Goal: Task Accomplishment & Management: Manage account settings

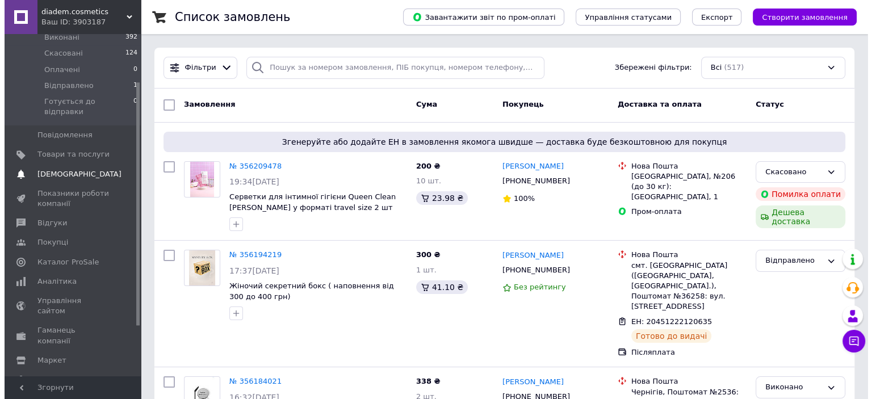
scroll to position [138, 0]
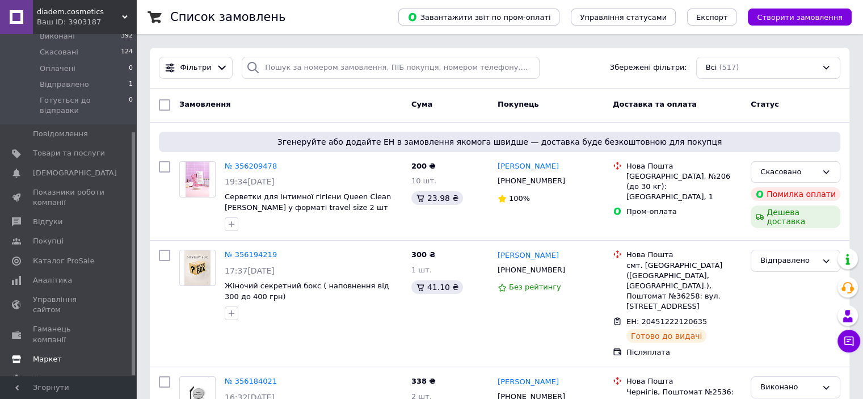
click at [73, 350] on link "Маркет" at bounding box center [70, 359] width 140 height 19
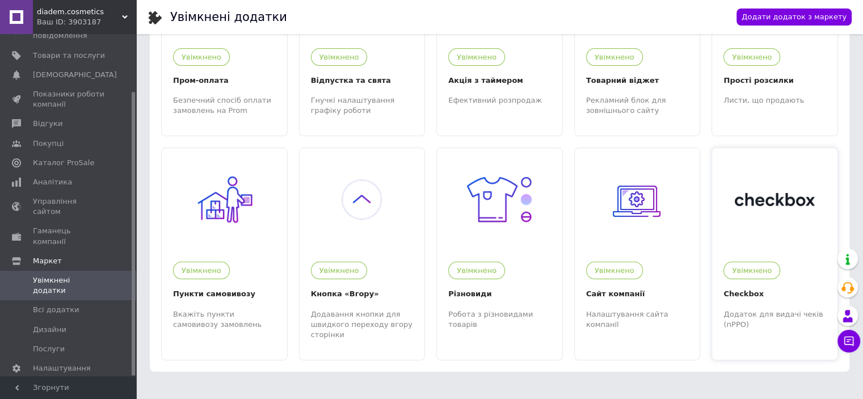
scroll to position [135, 0]
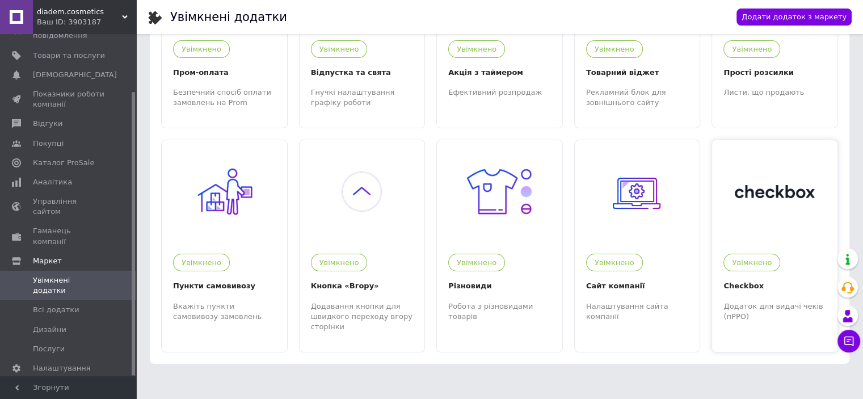
click at [746, 173] on div at bounding box center [774, 191] width 125 height 102
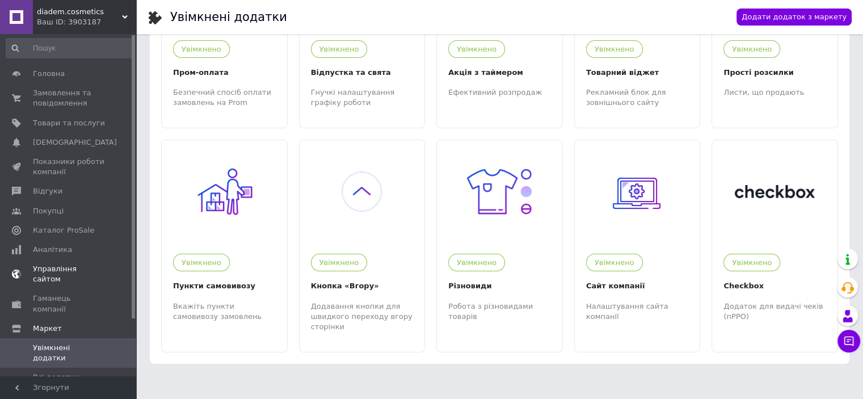
scroll to position [0, 0]
click at [86, 98] on span "Замовлення та повідомлення" at bounding box center [69, 100] width 72 height 20
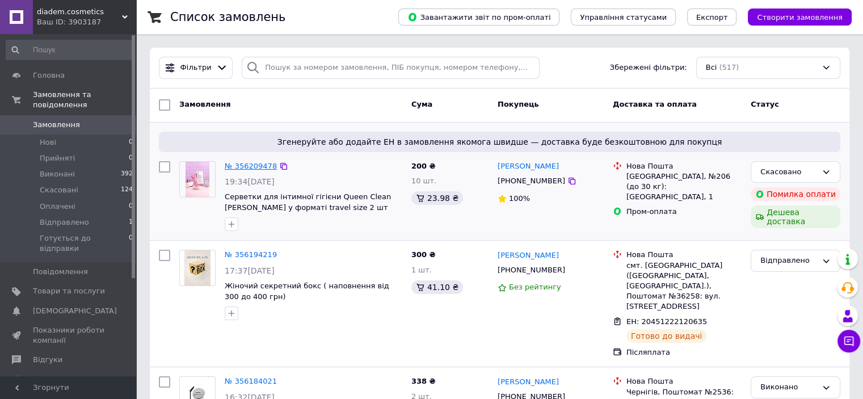
click at [261, 162] on link "№ 356209478" at bounding box center [251, 166] width 52 height 9
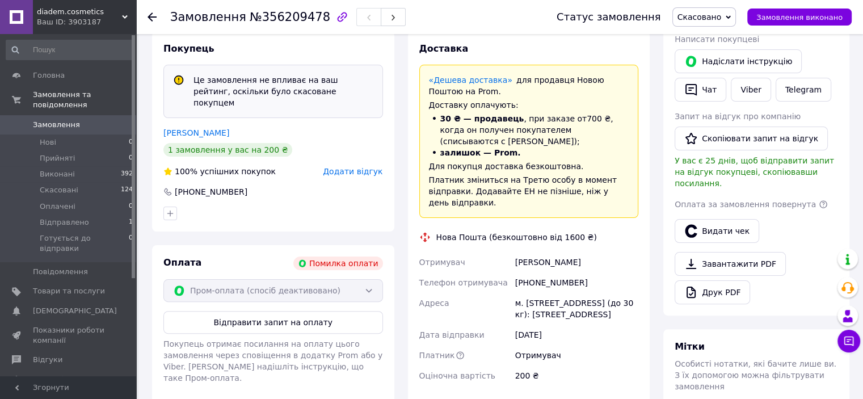
scroll to position [141, 0]
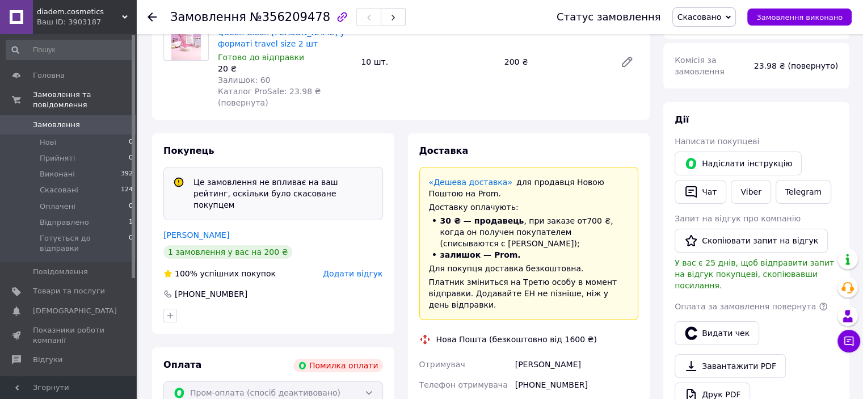
click at [146, 14] on div "Замовлення №356209478 Статус замовлення Скасовано Прийнято Виконано Оплачено Ві…" at bounding box center [499, 17] width 727 height 34
click at [149, 12] on icon at bounding box center [152, 16] width 9 height 9
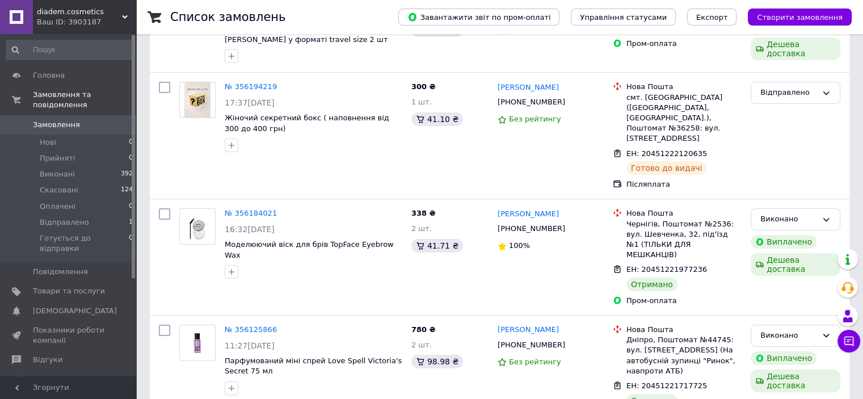
scroll to position [170, 0]
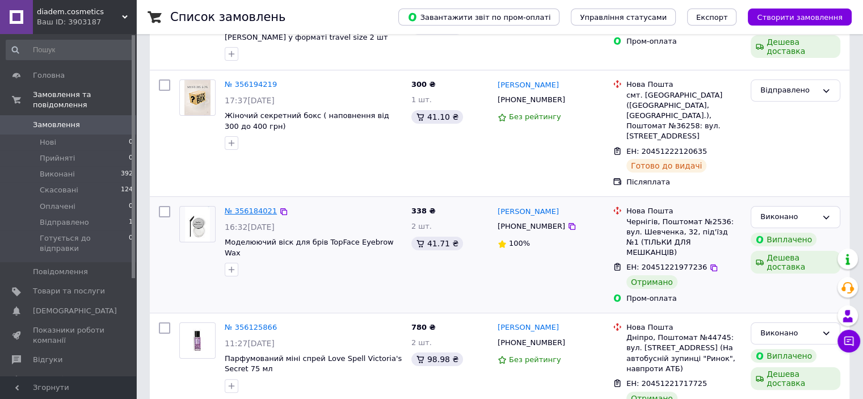
click at [236, 207] on link "№ 356184021" at bounding box center [251, 211] width 52 height 9
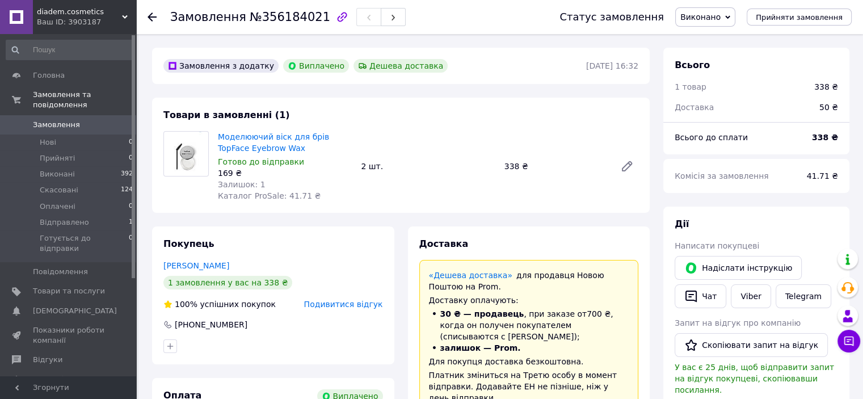
click at [154, 18] on icon at bounding box center [152, 16] width 9 height 9
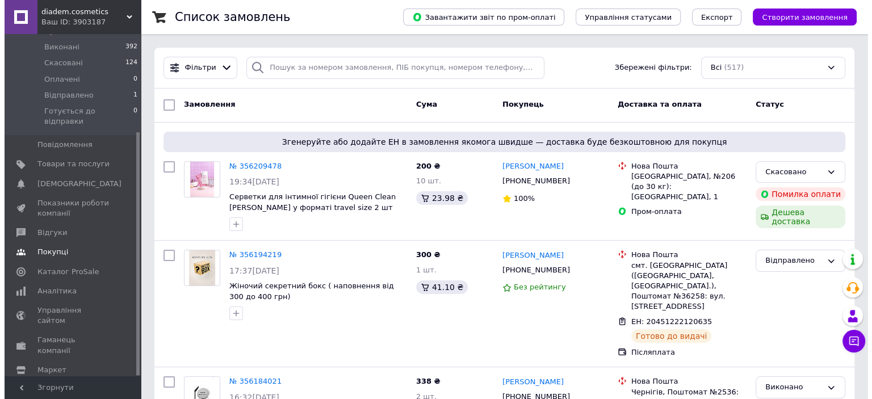
scroll to position [138, 0]
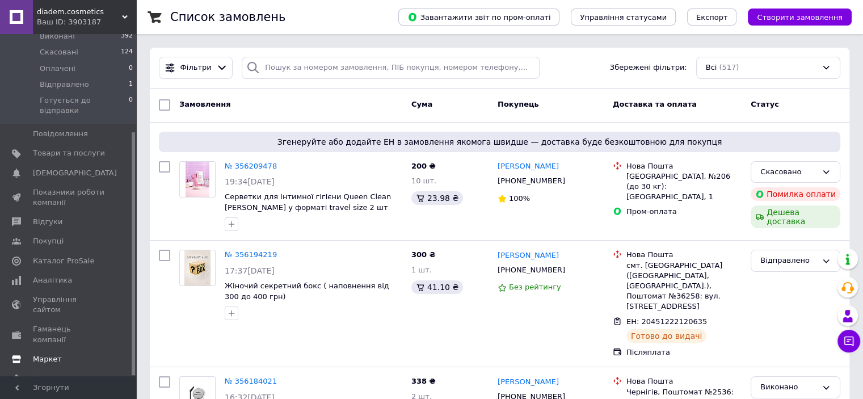
click at [79, 354] on span "Маркет" at bounding box center [69, 359] width 72 height 10
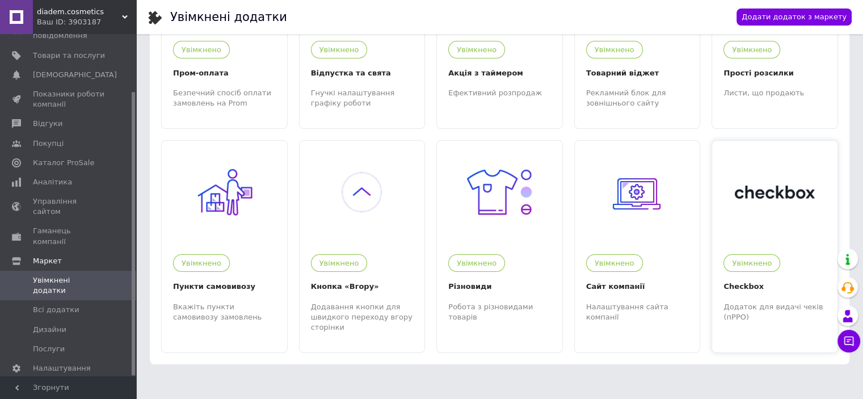
scroll to position [135, 0]
click at [770, 216] on div at bounding box center [774, 191] width 125 height 102
click at [75, 300] on link "Всі додатки" at bounding box center [70, 309] width 140 height 19
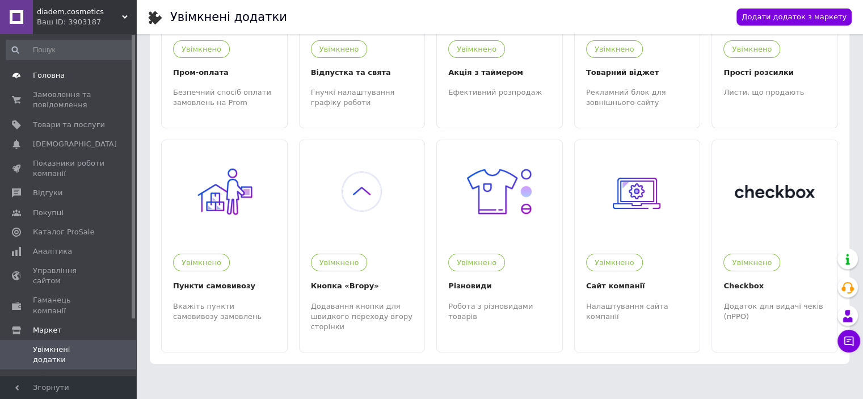
click at [73, 78] on span "Головна" at bounding box center [69, 75] width 72 height 10
